Goal: Find contact information: Find contact information

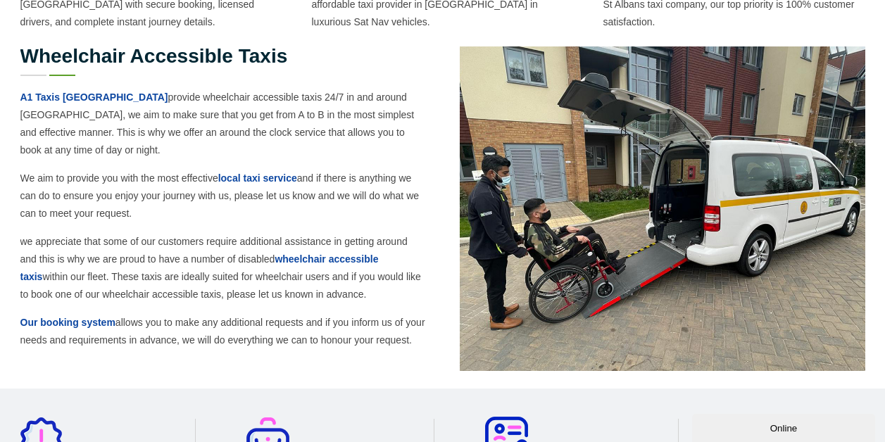
scroll to position [742, 0]
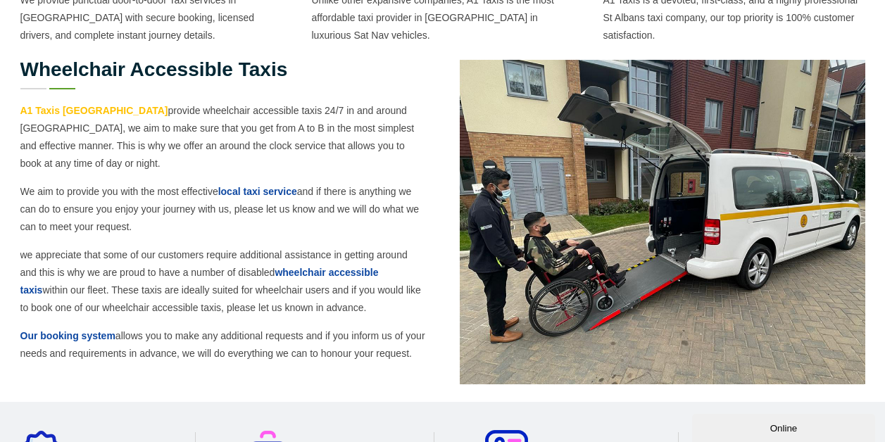
click at [64, 105] on link "A1 Taxis [GEOGRAPHIC_DATA]" at bounding box center [94, 110] width 148 height 11
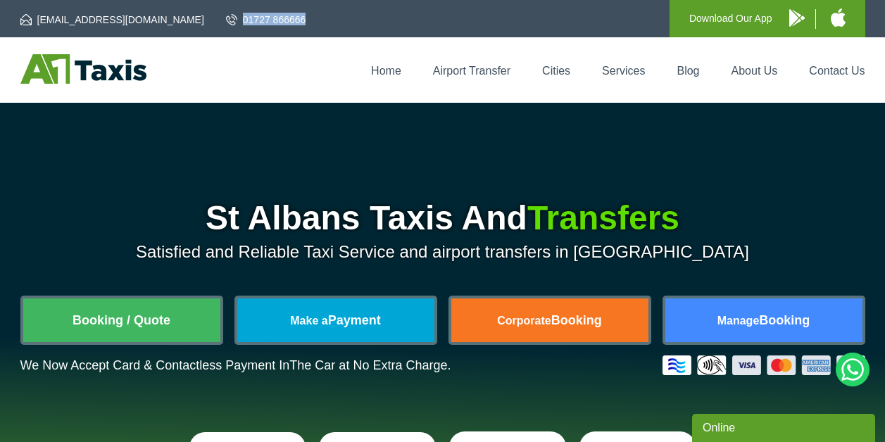
drag, startPoint x: 215, startPoint y: 18, endPoint x: 150, endPoint y: 20, distance: 64.8
click at [226, 20] on li "01727 866666" at bounding box center [275, 19] width 99 height 14
copy link "01727 866666"
